Goal: Task Accomplishment & Management: Use online tool/utility

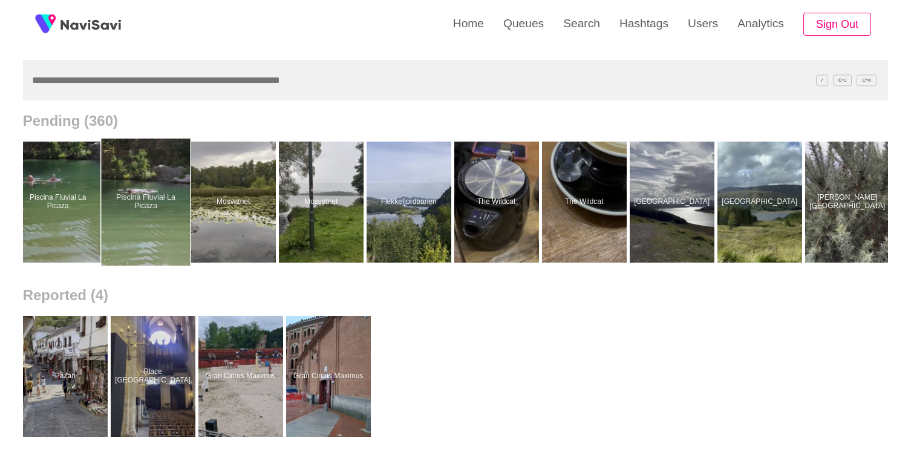
scroll to position [0, 11897]
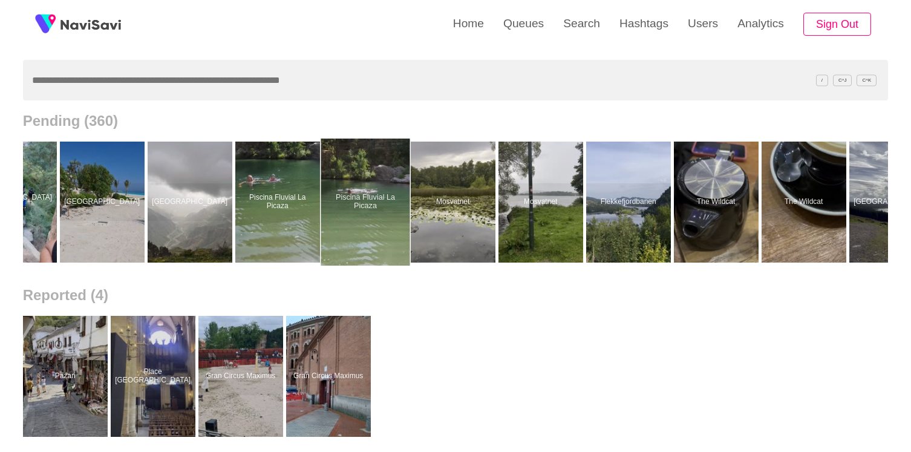
click at [367, 228] on div at bounding box center [365, 202] width 89 height 127
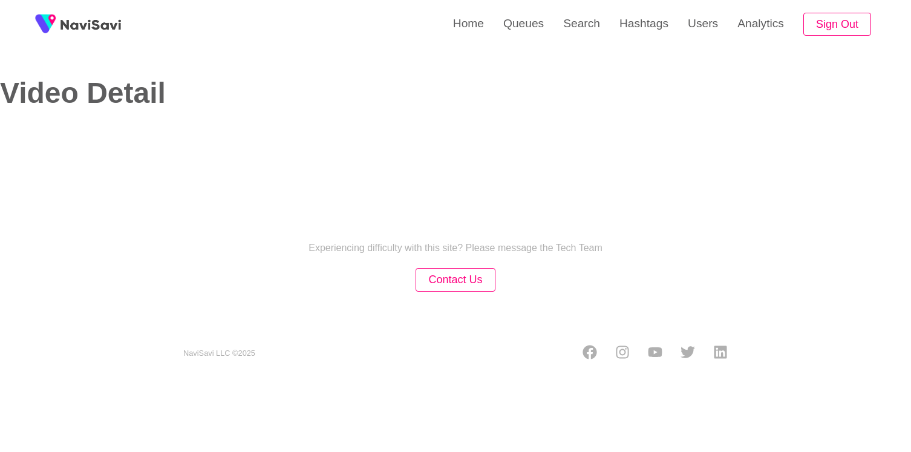
select select "**********"
select select "****"
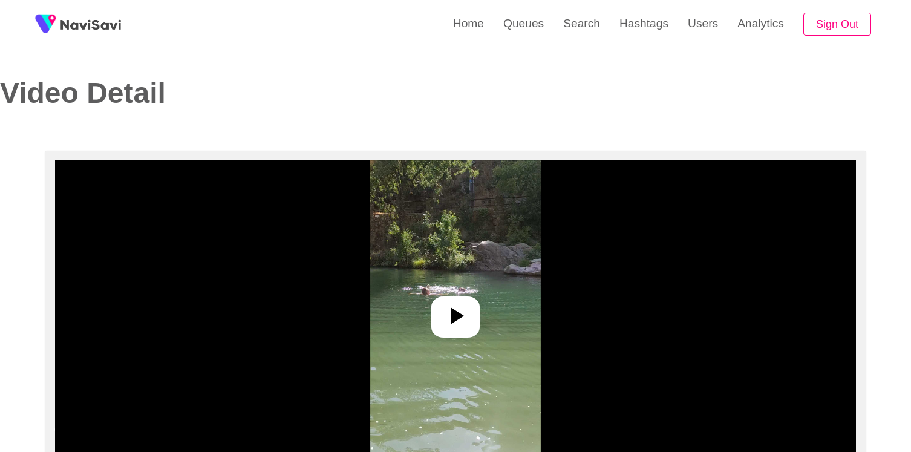
click at [367, 226] on div at bounding box center [455, 311] width 801 height 303
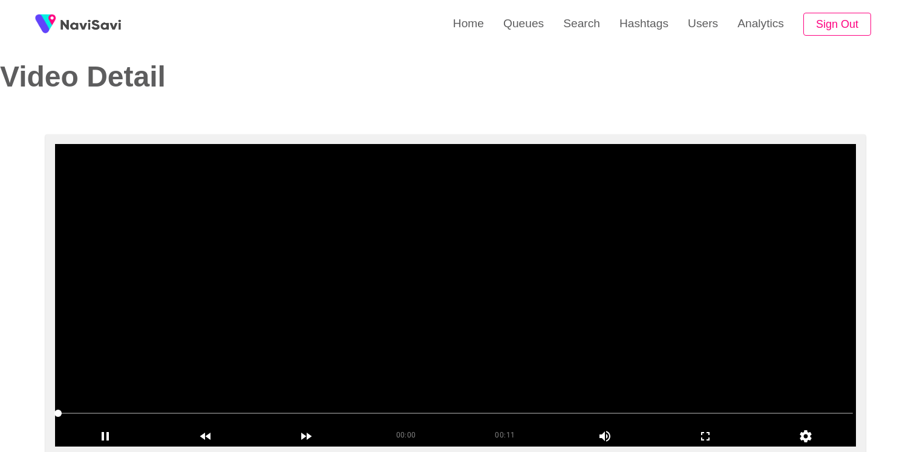
scroll to position [54, 0]
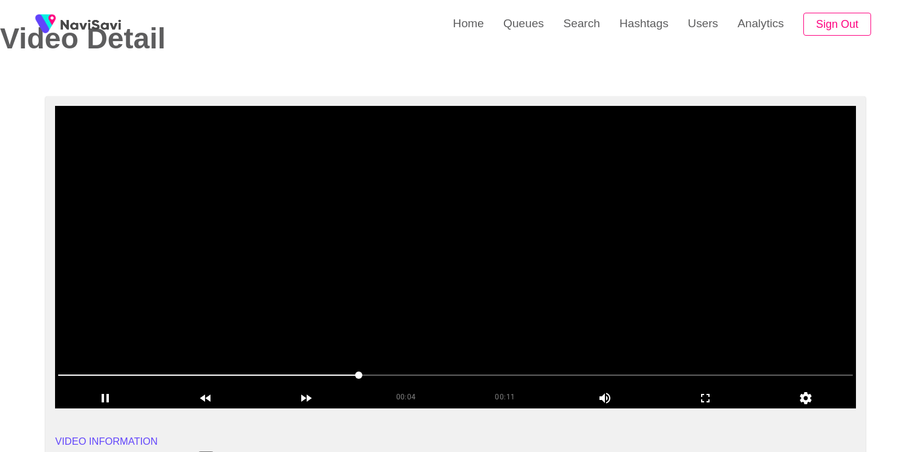
click at [462, 254] on video at bounding box center [455, 257] width 801 height 303
click at [470, 309] on video at bounding box center [455, 257] width 801 height 303
click at [480, 379] on span at bounding box center [455, 375] width 795 height 19
click at [585, 371] on span at bounding box center [455, 375] width 795 height 19
click at [333, 275] on video at bounding box center [455, 257] width 801 height 303
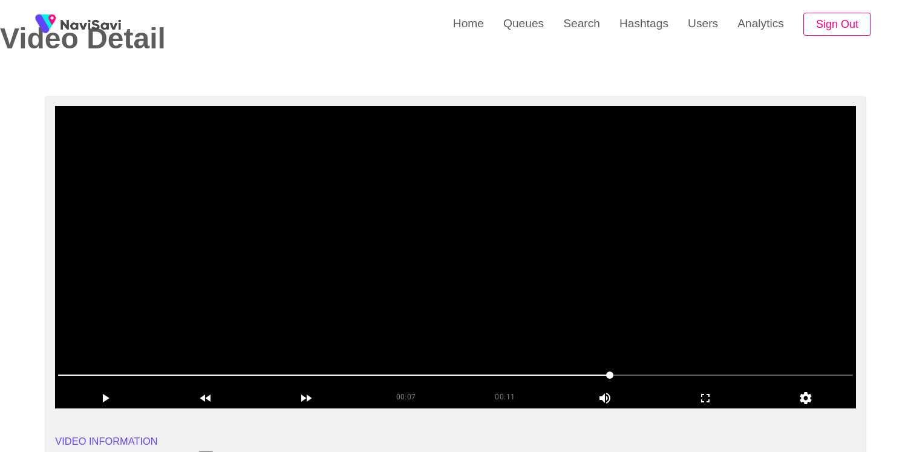
click at [332, 276] on video at bounding box center [455, 257] width 801 height 303
click at [330, 297] on video at bounding box center [455, 257] width 801 height 303
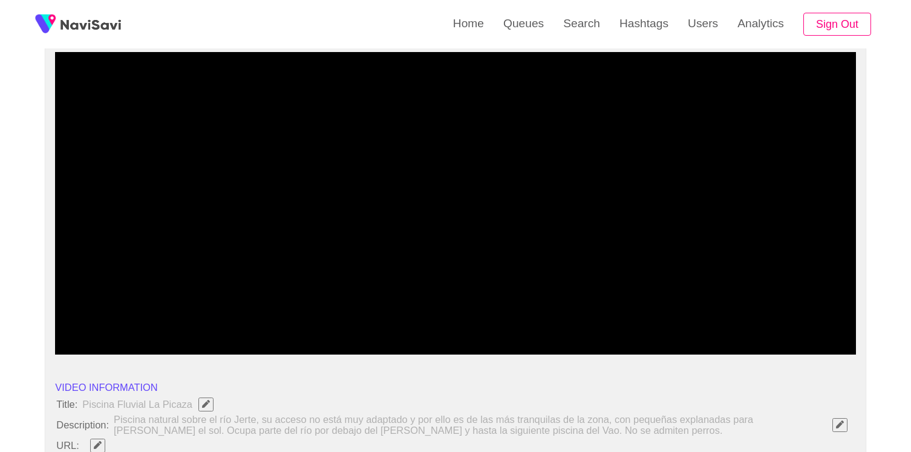
scroll to position [0, 0]
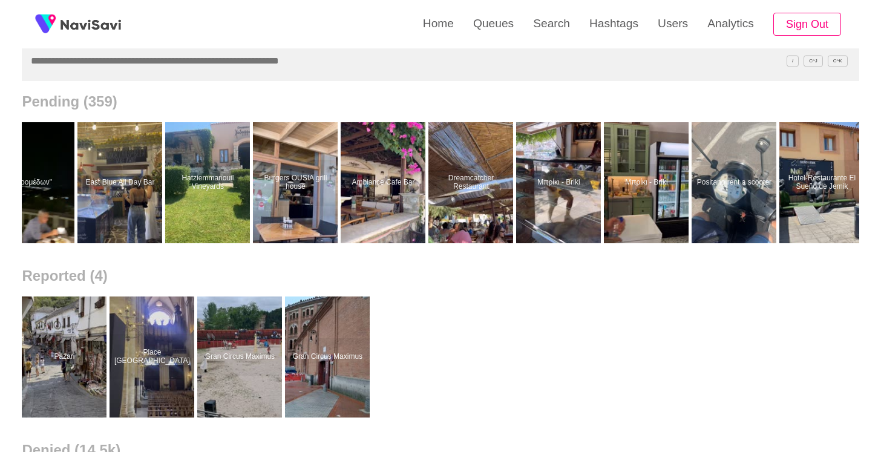
scroll to position [0, 3374]
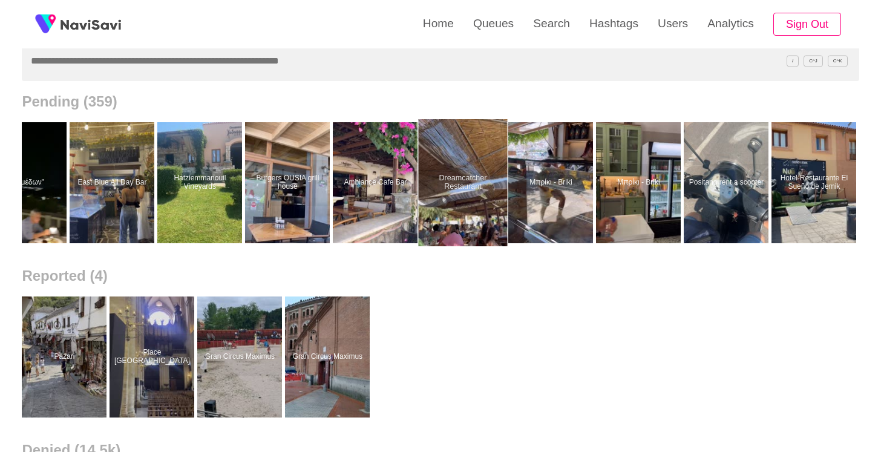
click at [462, 196] on div at bounding box center [463, 182] width 89 height 127
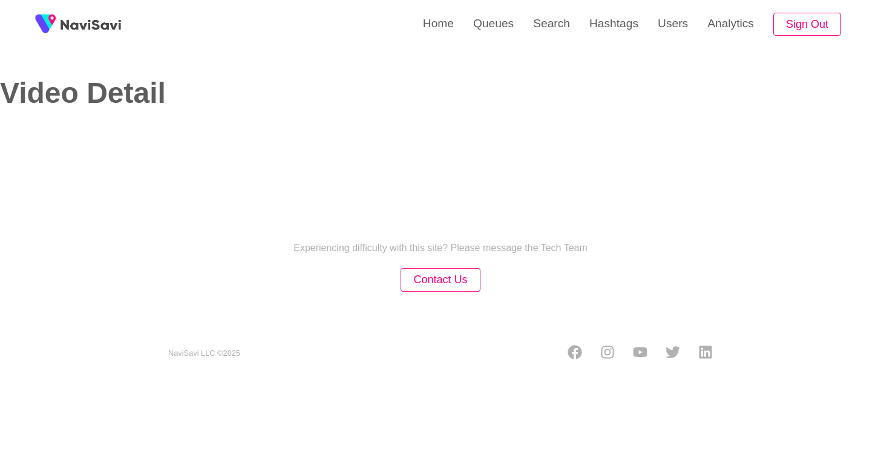
select select "****"
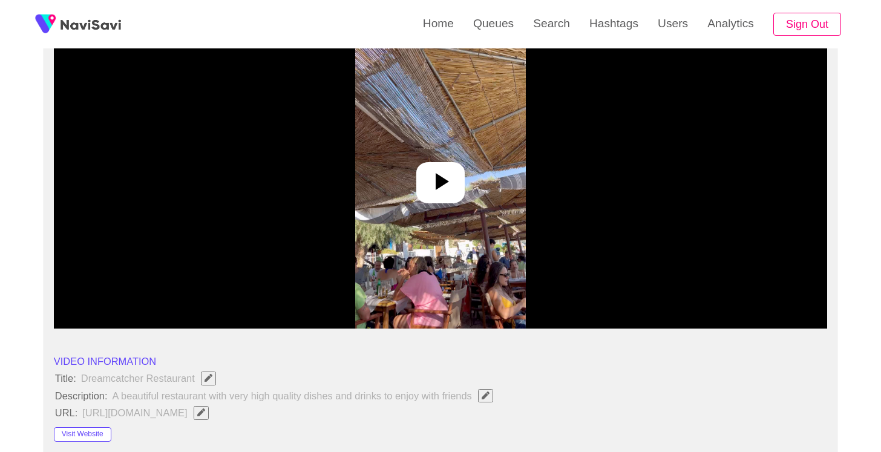
scroll to position [137, 0]
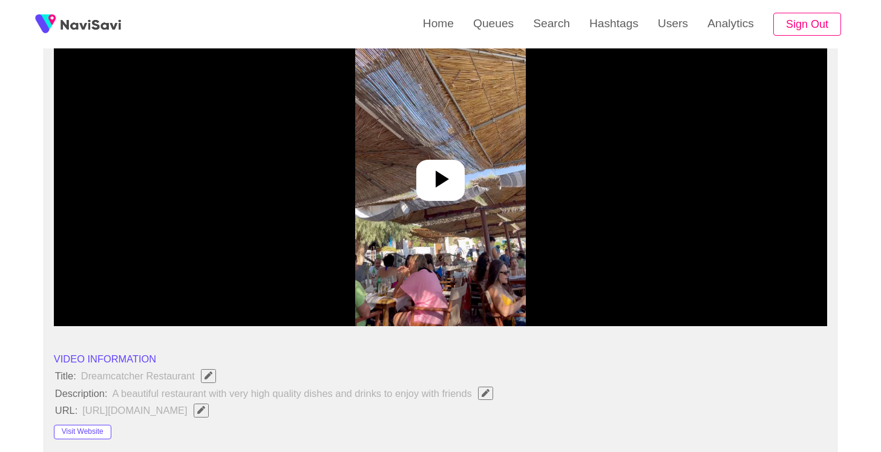
select select "**********"
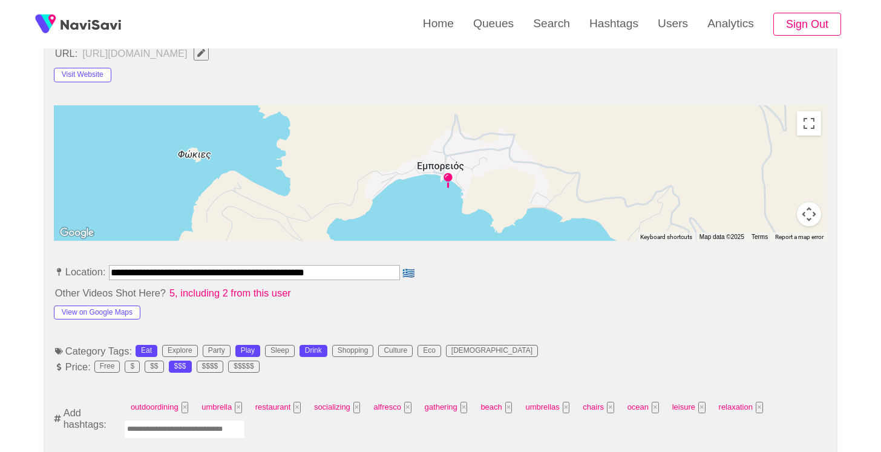
scroll to position [197, 0]
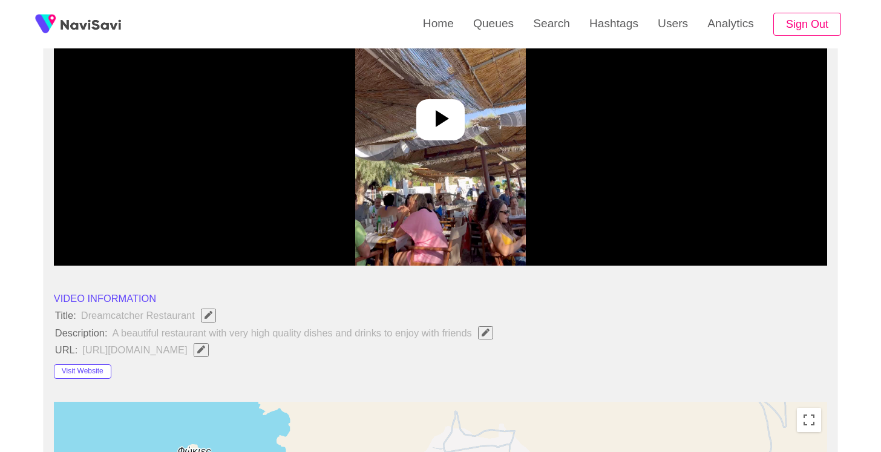
click at [459, 143] on img at bounding box center [440, 114] width 170 height 303
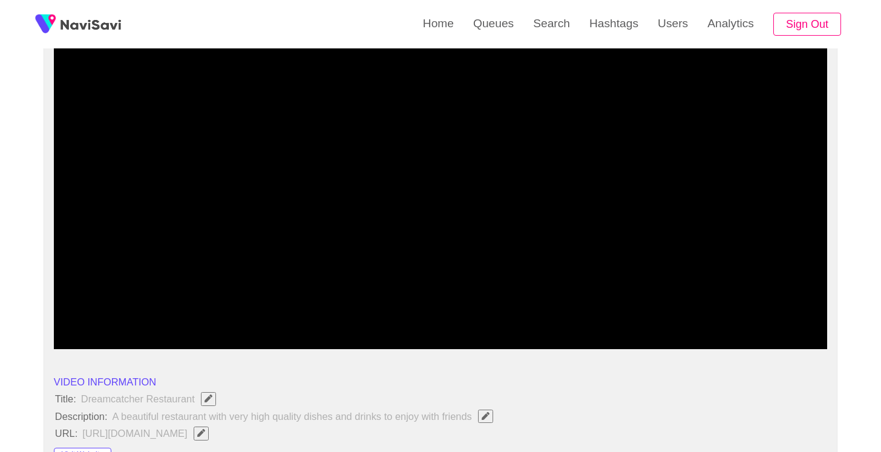
scroll to position [110, 0]
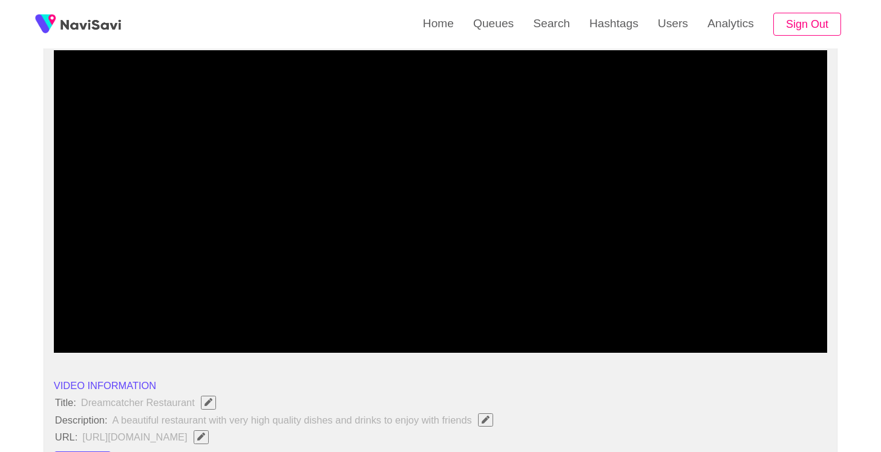
click at [459, 143] on video at bounding box center [440, 201] width 773 height 303
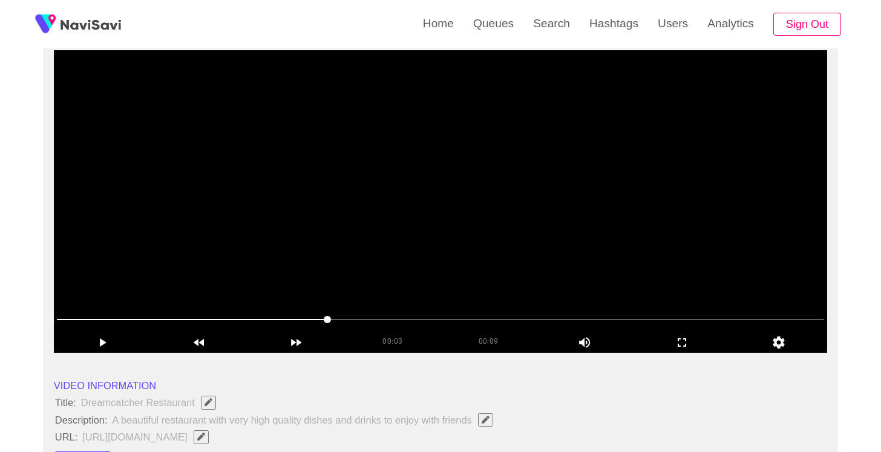
click at [365, 113] on video at bounding box center [440, 201] width 773 height 303
